Goal: Transaction & Acquisition: Book appointment/travel/reservation

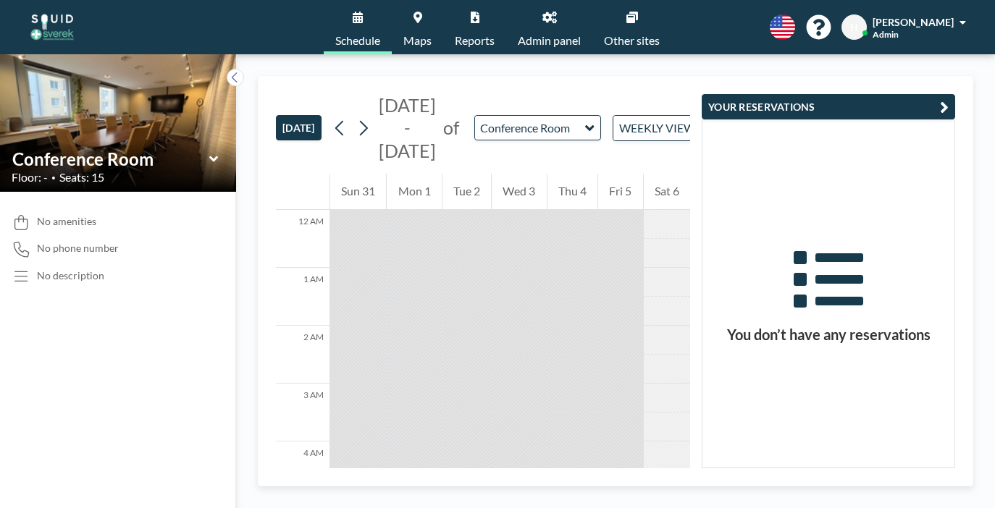
scroll to position [494, 0]
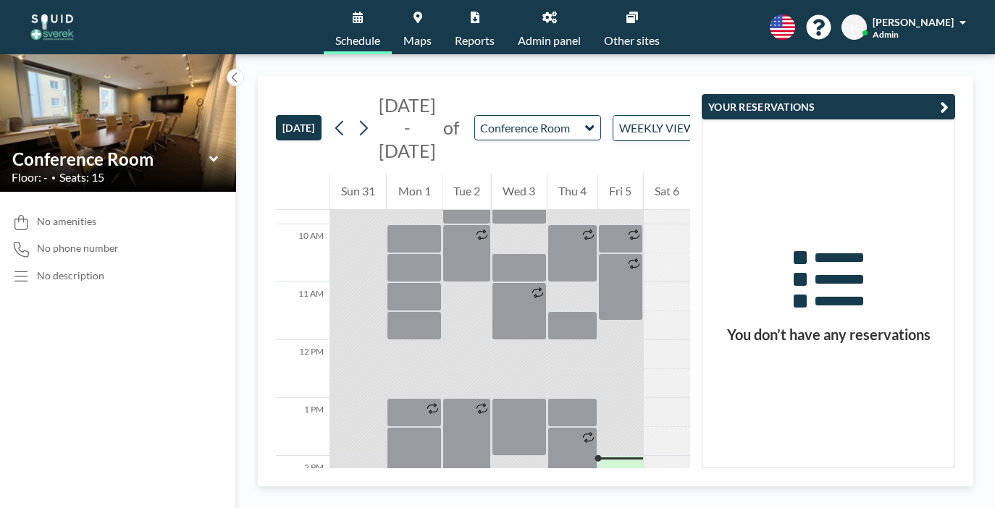
scroll to position [561, 0]
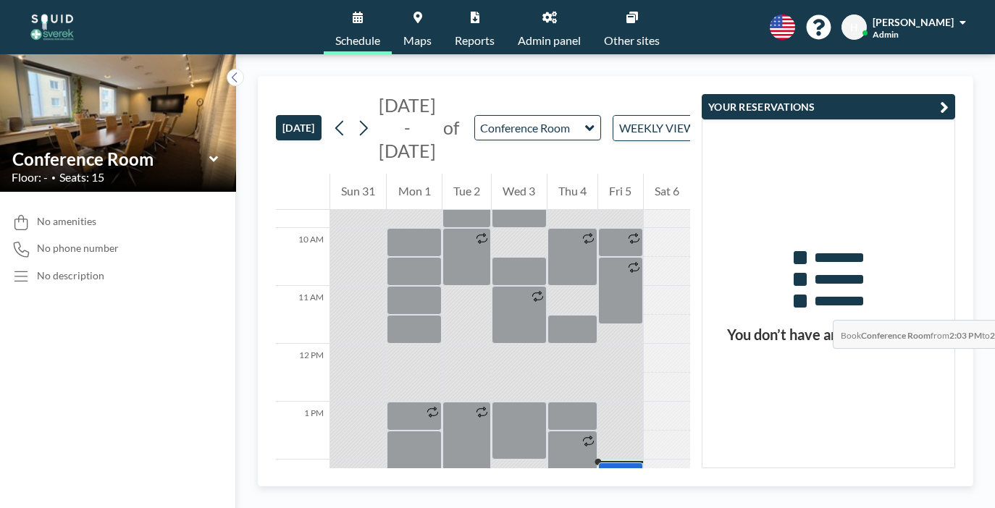
click at [642, 463] on div at bounding box center [620, 475] width 44 height 25
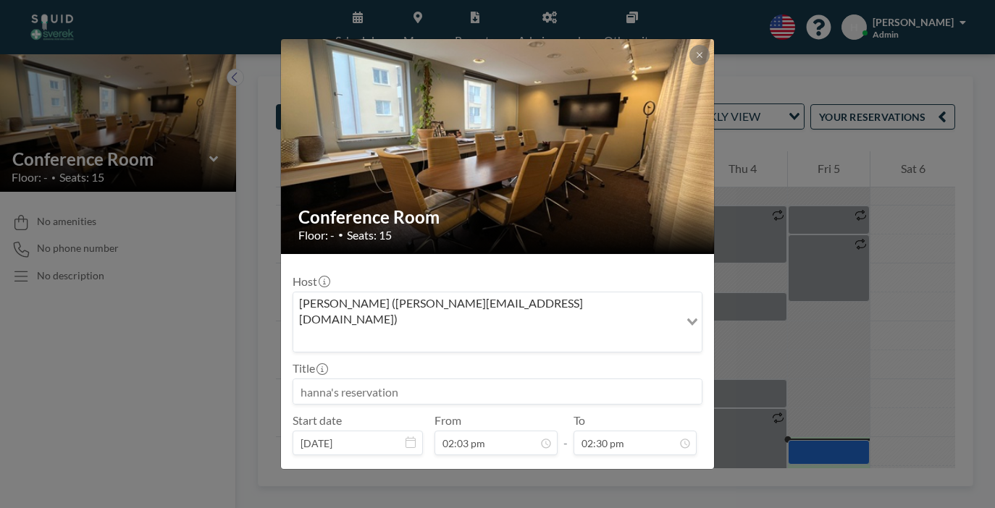
scroll to position [300, 0]
click at [629, 499] on button "BOOK NOW" at bounding box center [665, 511] width 73 height 25
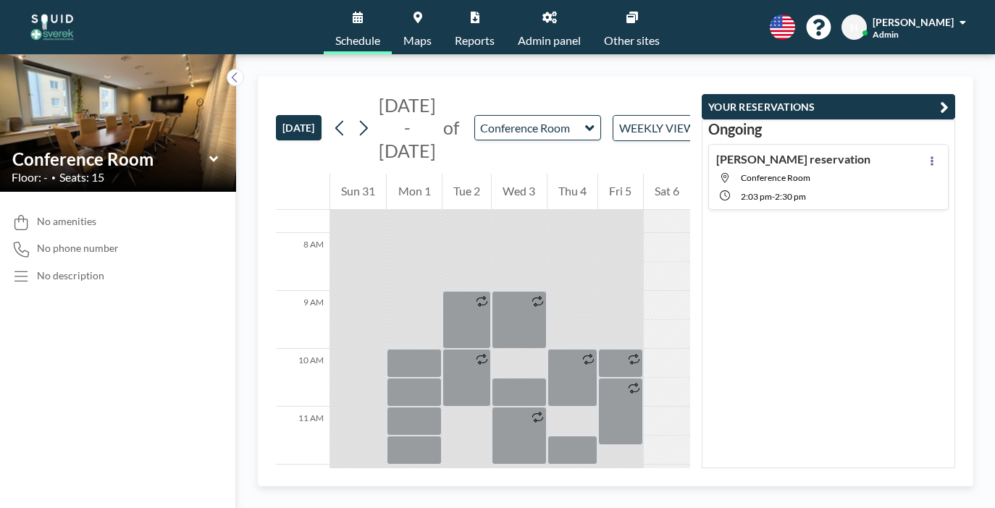
scroll to position [449, 0]
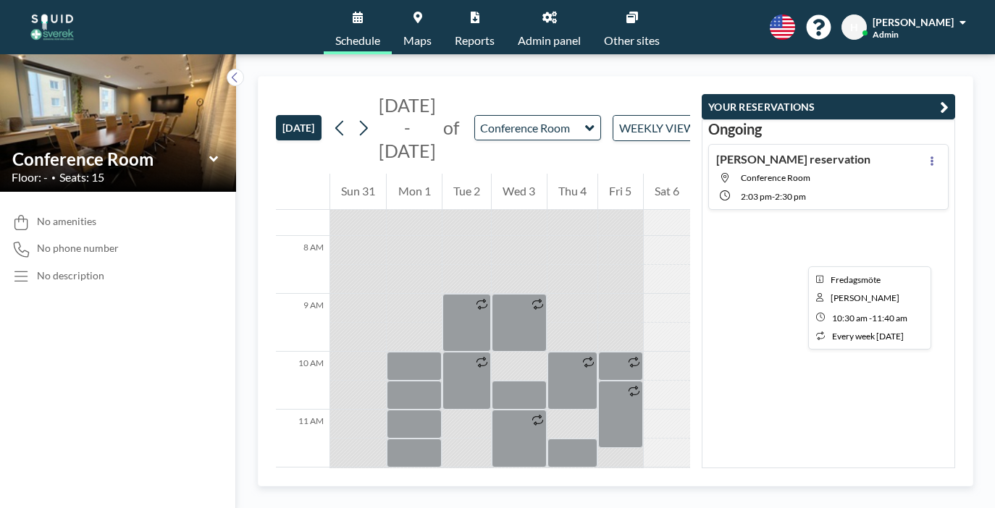
scroll to position [500, 0]
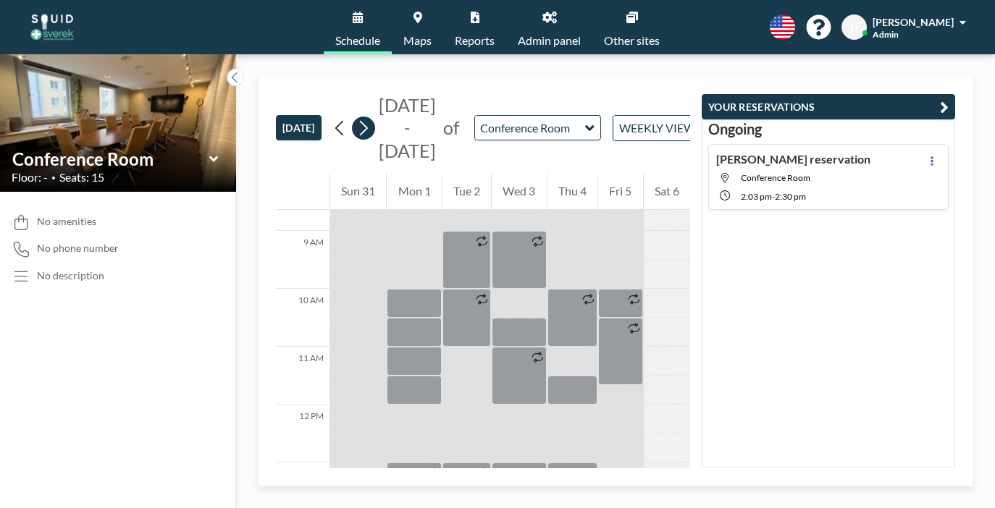
click at [356, 117] on icon at bounding box center [363, 128] width 14 height 22
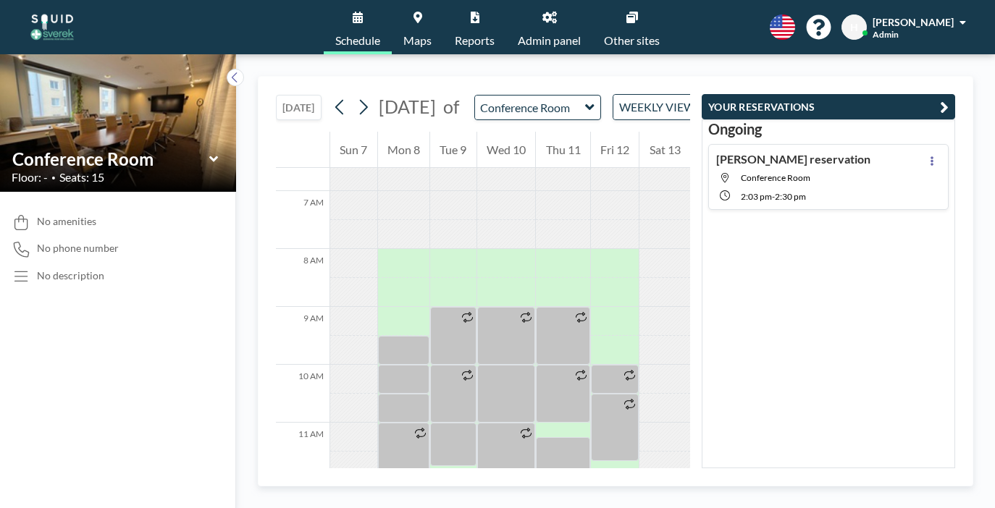
scroll to position [381, 0]
click at [516, 366] on div at bounding box center [506, 395] width 59 height 58
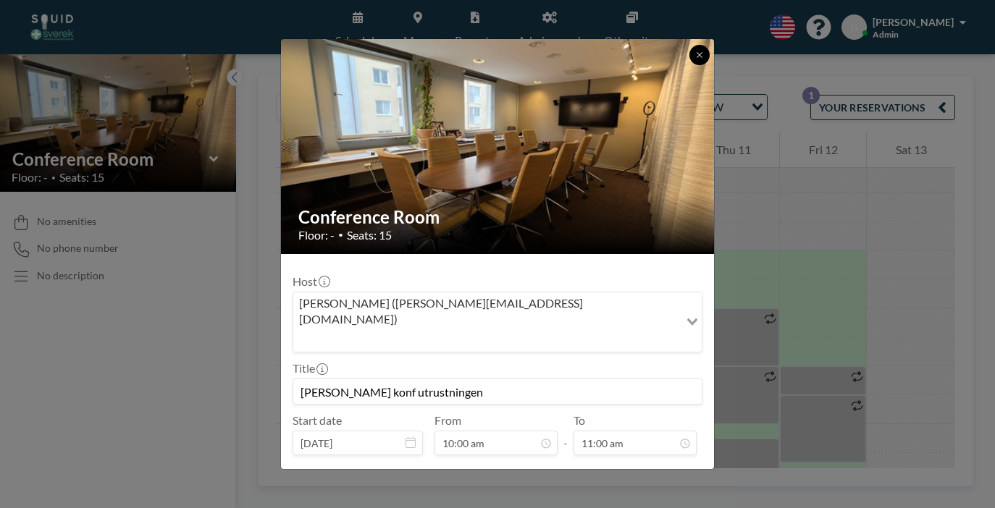
click at [689, 65] on button at bounding box center [699, 55] width 20 height 20
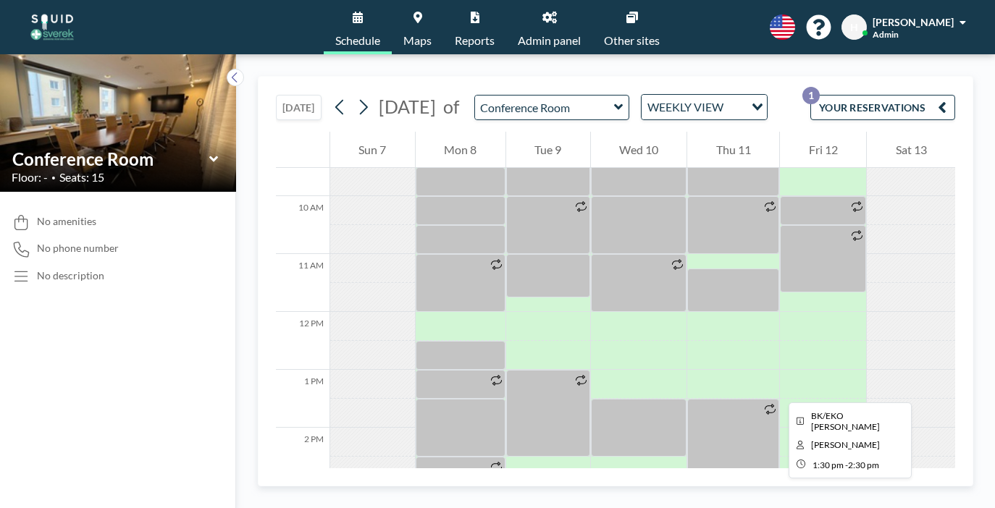
scroll to position [566, 0]
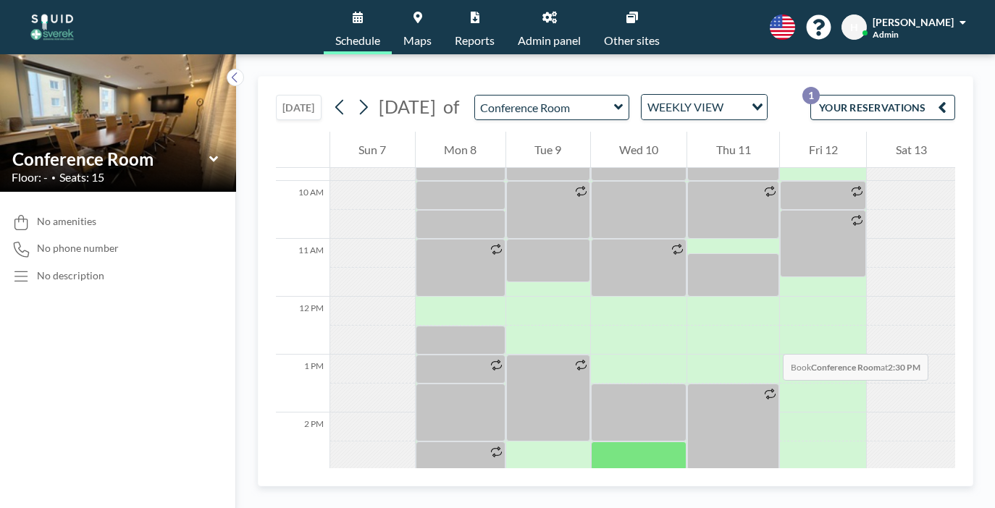
click at [621, 442] on div at bounding box center [639, 456] width 96 height 29
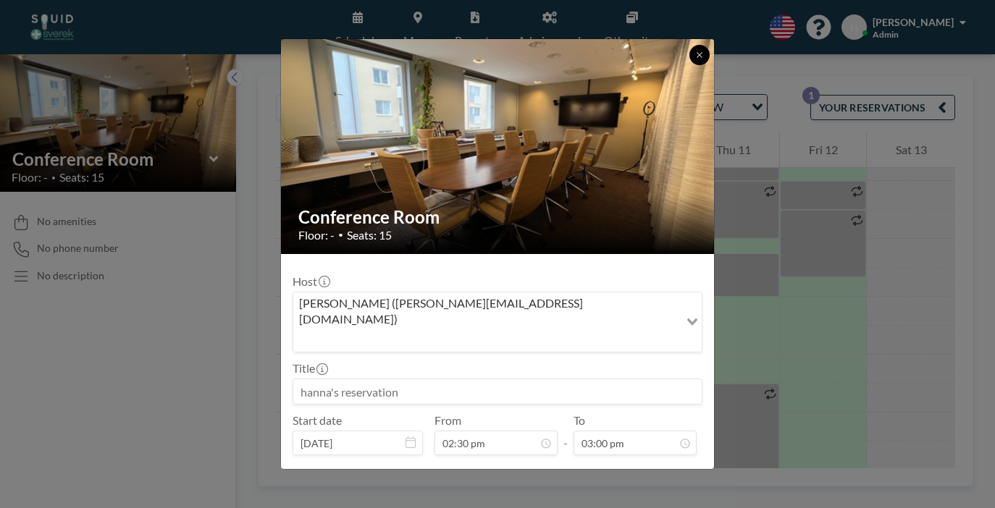
click at [689, 65] on button at bounding box center [699, 55] width 20 height 20
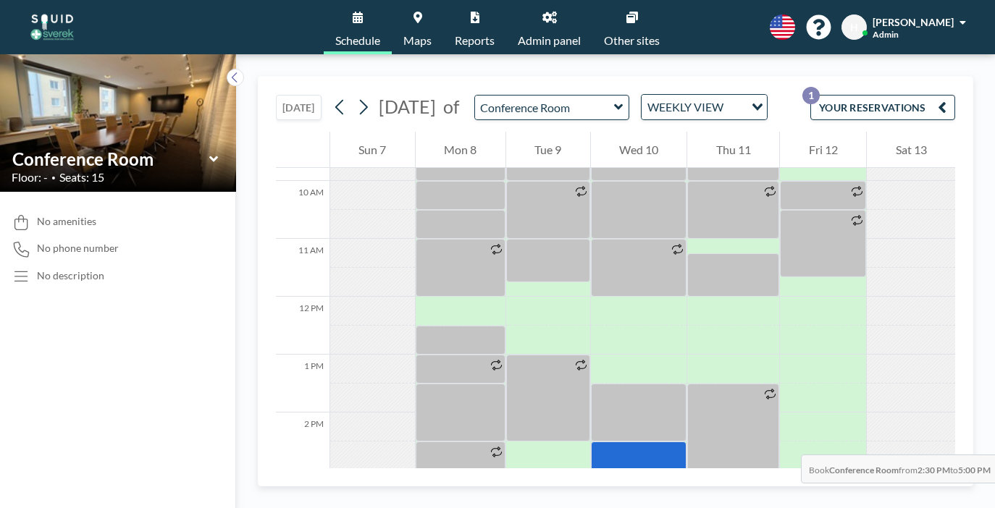
drag, startPoint x: 636, startPoint y: 265, endPoint x: 636, endPoint y: 355, distance: 89.8
click at [636, 442] on div at bounding box center [639, 514] width 96 height 145
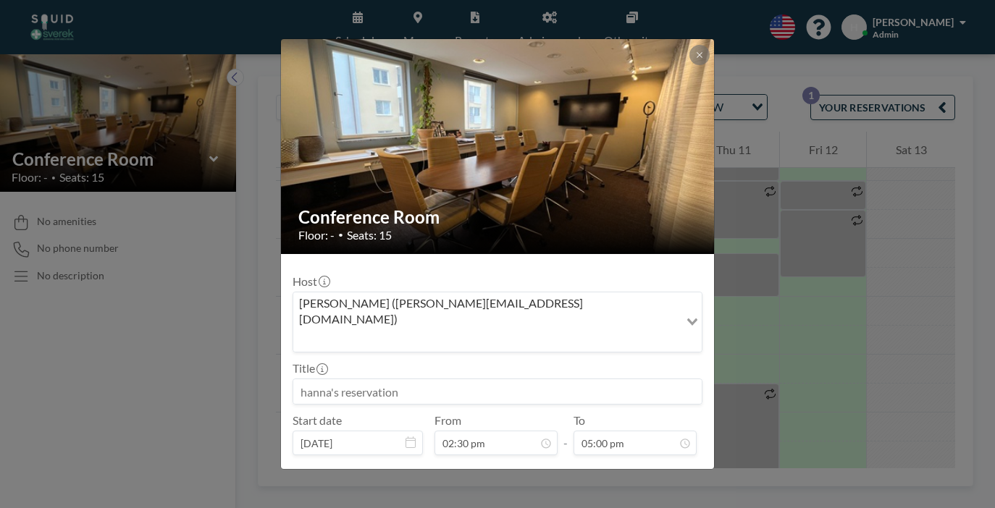
click at [399, 379] on input at bounding box center [497, 391] width 408 height 25
click at [640, 499] on button "BOOK NOW" at bounding box center [665, 511] width 73 height 25
type input "Sales meeting"
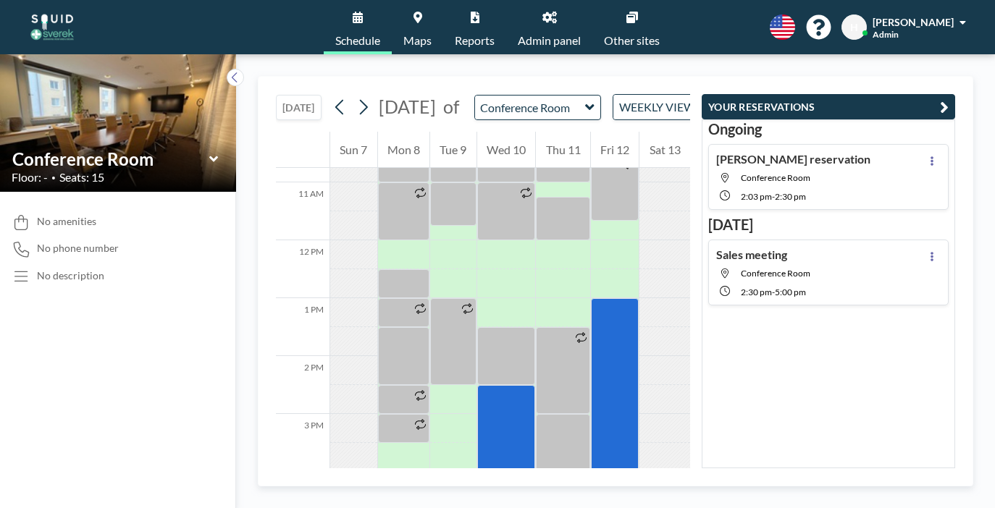
scroll to position [646, 0]
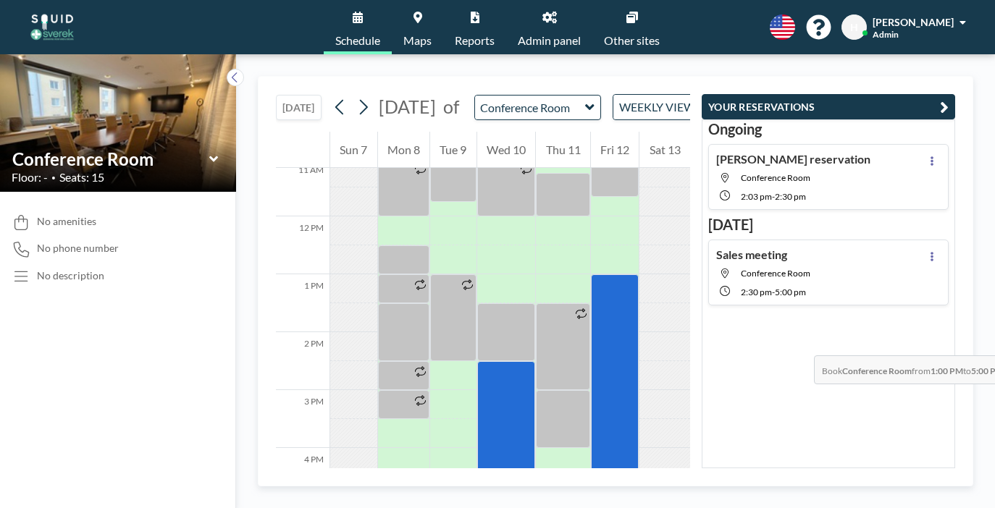
drag, startPoint x: 646, startPoint y: 288, endPoint x: 646, endPoint y: 274, distance: 13.8
click at [639, 274] on div at bounding box center [615, 390] width 48 height 232
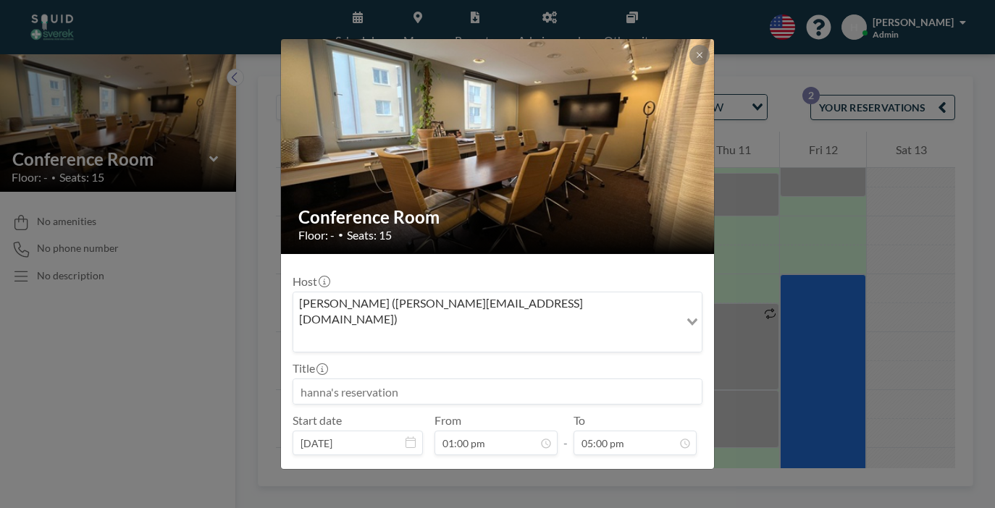
scroll to position [323, 0]
click at [449, 379] on input at bounding box center [497, 391] width 408 height 25
type input "Sales meeting"
click at [629, 499] on button "BOOK NOW" at bounding box center [665, 511] width 73 height 25
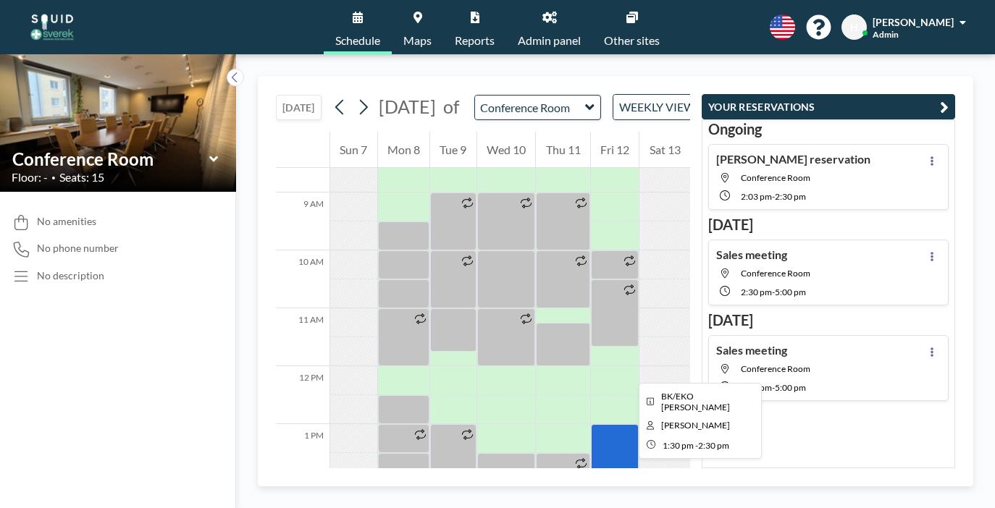
scroll to position [371, 0]
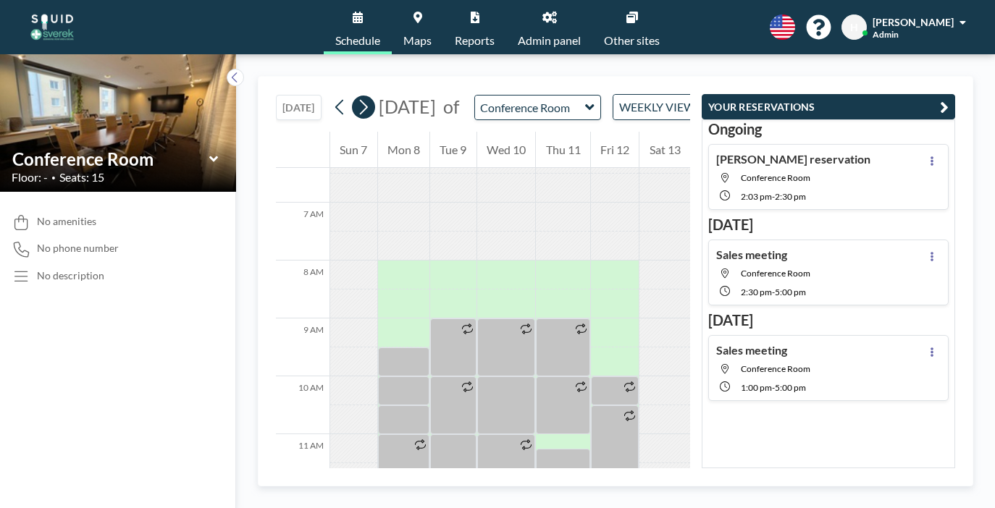
click at [360, 100] on icon at bounding box center [364, 107] width 8 height 15
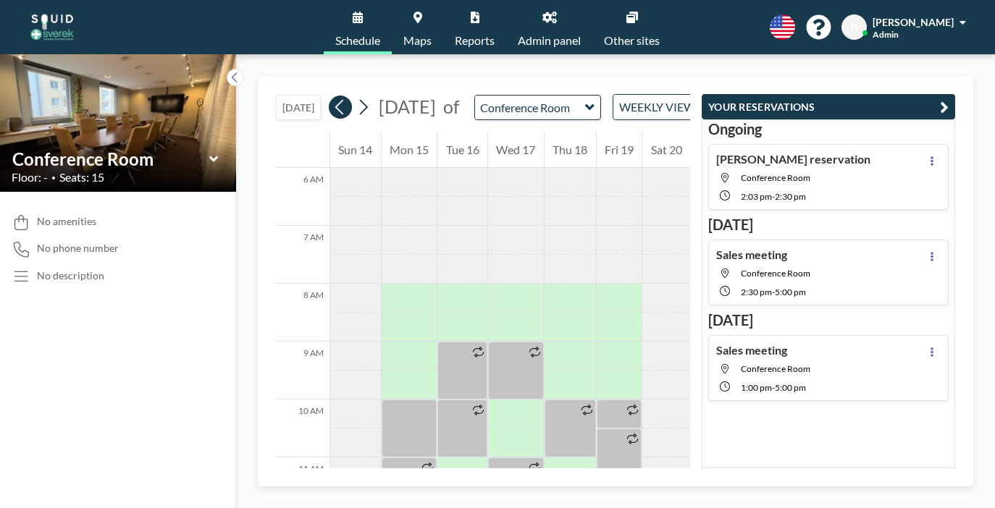
scroll to position [352, 0]
click at [333, 96] on icon at bounding box center [340, 107] width 14 height 22
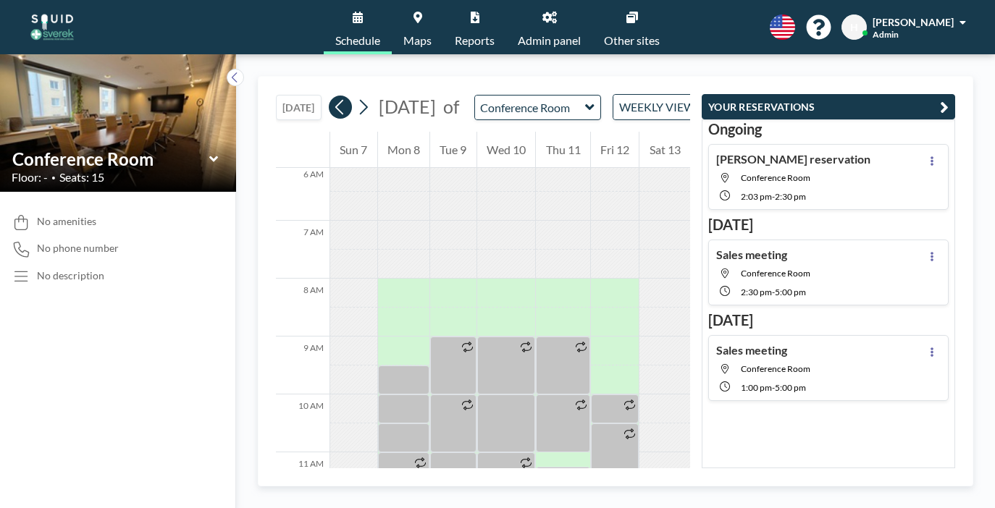
click at [333, 96] on icon at bounding box center [340, 107] width 14 height 22
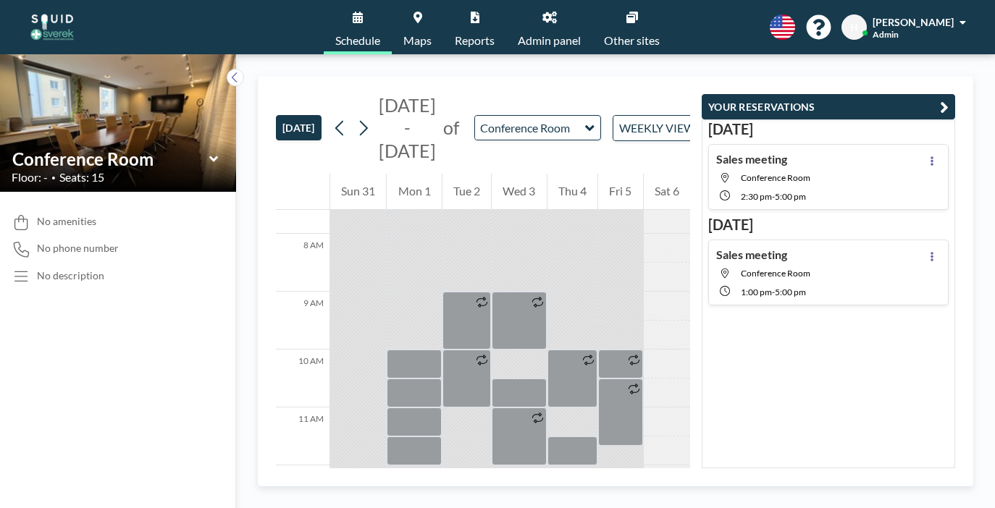
scroll to position [481, 0]
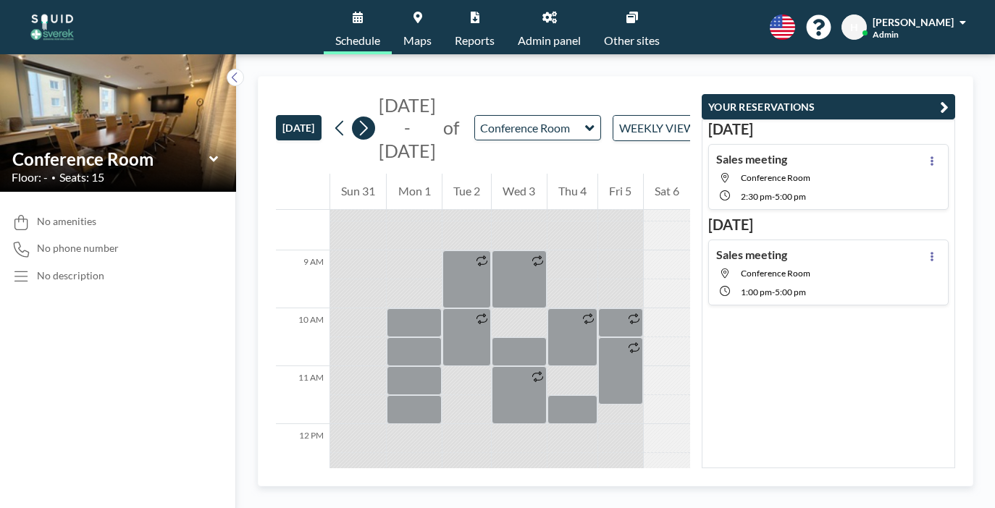
click at [356, 117] on icon at bounding box center [363, 128] width 14 height 22
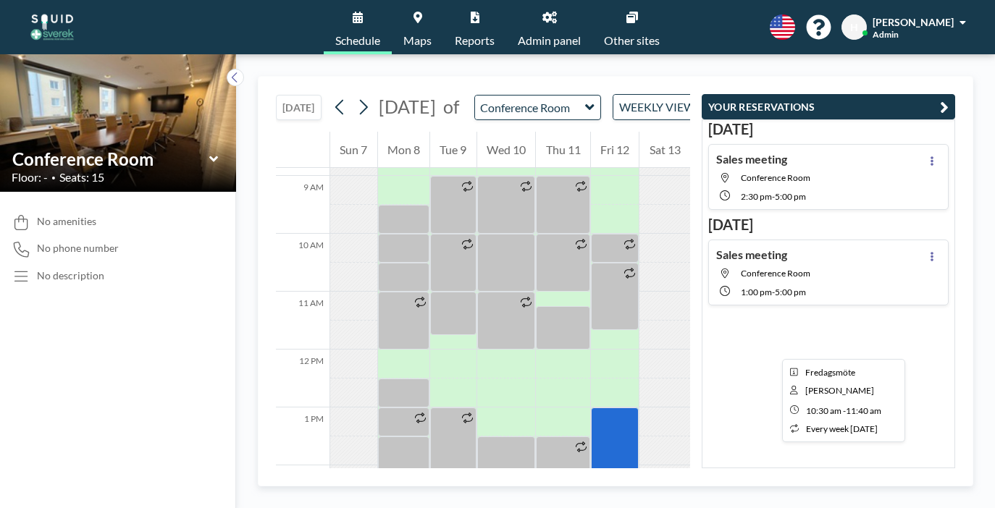
scroll to position [520, 0]
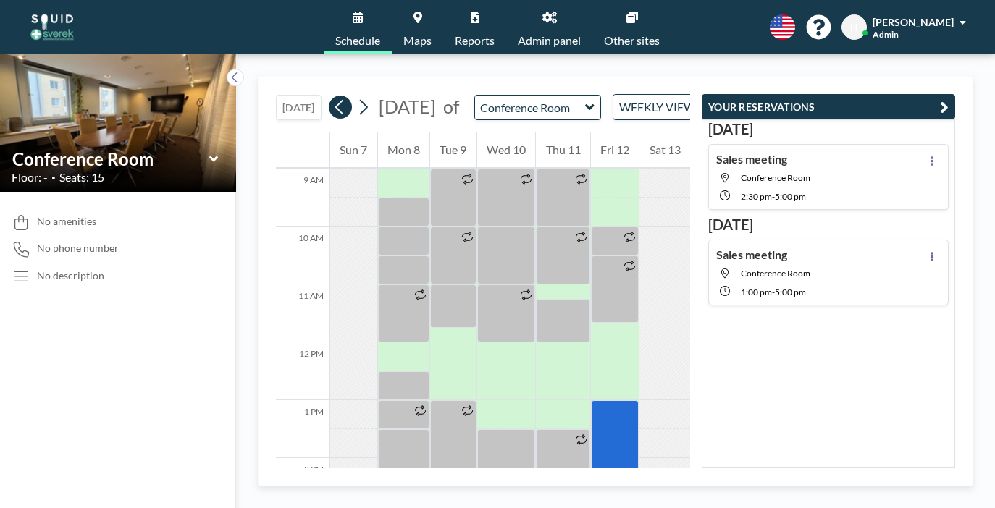
click at [335, 100] on icon at bounding box center [339, 107] width 8 height 15
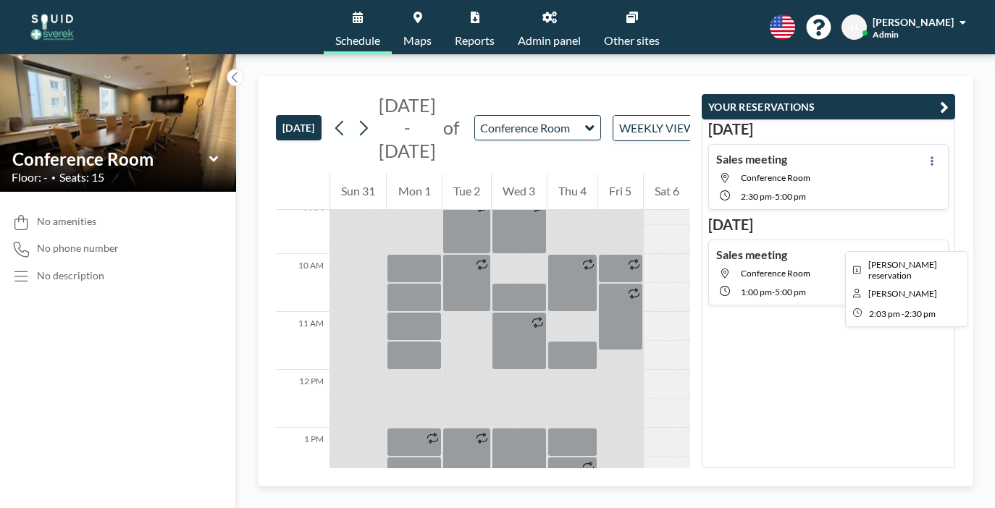
scroll to position [533, 0]
